Goal: Task Accomplishment & Management: Manage account settings

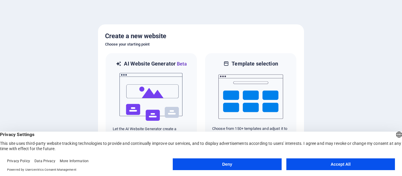
click at [301, 165] on button "Accept All" at bounding box center [341, 165] width 109 height 12
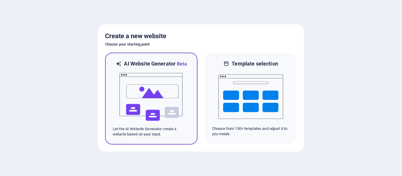
click at [129, 99] on img at bounding box center [151, 97] width 65 height 59
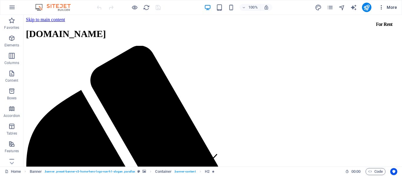
click at [387, 10] on span "More" at bounding box center [388, 7] width 19 height 6
click at [382, 6] on div "Website Settings SEO Settings SEO Analysis Languages Collections Manager Files …" at bounding box center [201, 90] width 402 height 173
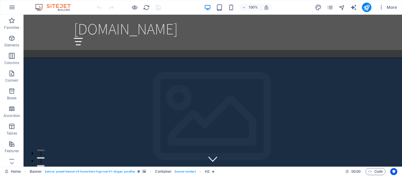
scroll to position [368, 0]
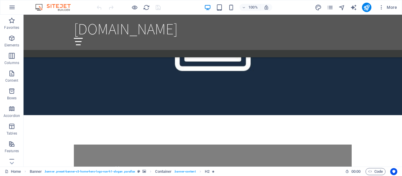
click at [387, 6] on div "Website Settings SEO Settings SEO Analysis Languages Collections Manager Files …" at bounding box center [201, 90] width 402 height 173
click at [390, 8] on div "Website Settings SEO Settings SEO Analysis Languages Collections Manager Files …" at bounding box center [201, 90] width 402 height 173
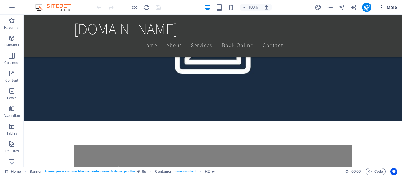
click at [389, 8] on span "More" at bounding box center [388, 7] width 19 height 6
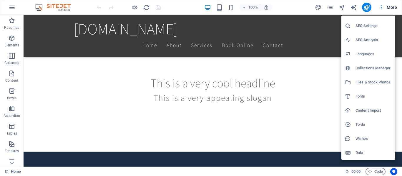
scroll to position [0, 0]
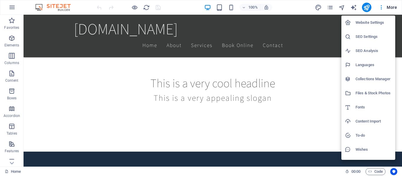
click at [329, 10] on div at bounding box center [201, 88] width 402 height 176
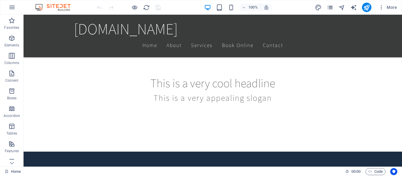
click at [328, 5] on icon "pages" at bounding box center [330, 7] width 7 height 7
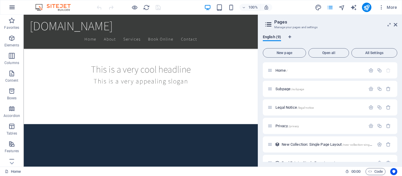
click at [12, 11] on button "button" at bounding box center [12, 7] width 14 height 14
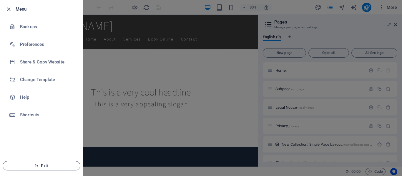
click at [56, 166] on span "Exit" at bounding box center [42, 166] width 68 height 5
